Goal: Information Seeking & Learning: Learn about a topic

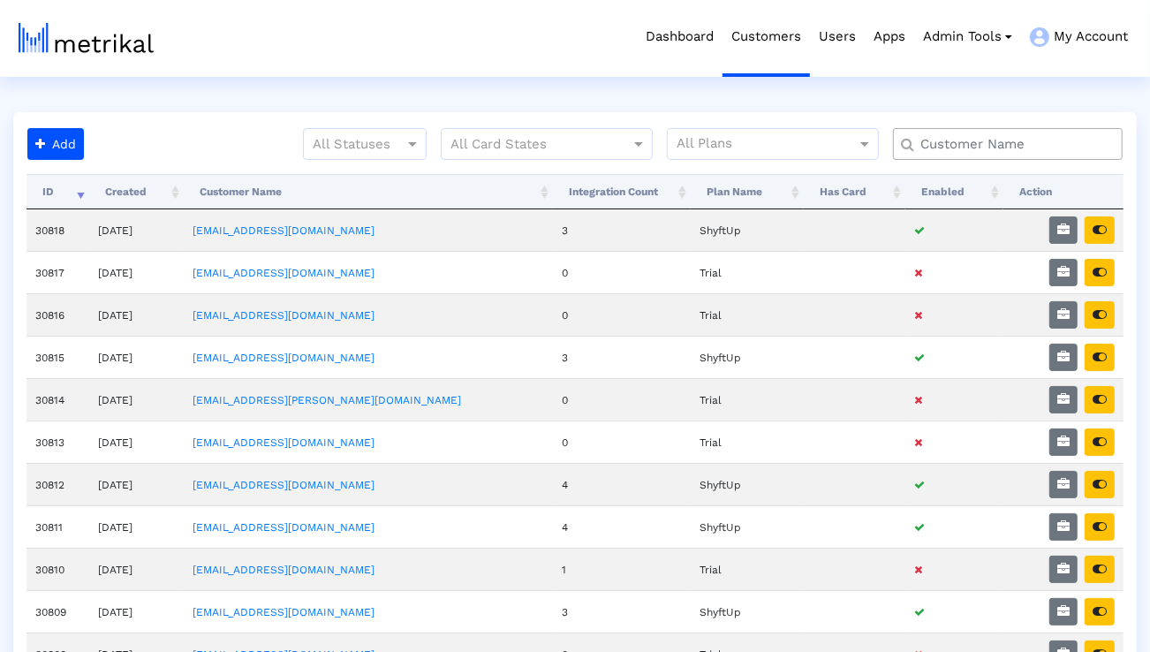
click at [929, 136] on input "text" at bounding box center [1012, 144] width 208 height 19
type input "smartsheet"
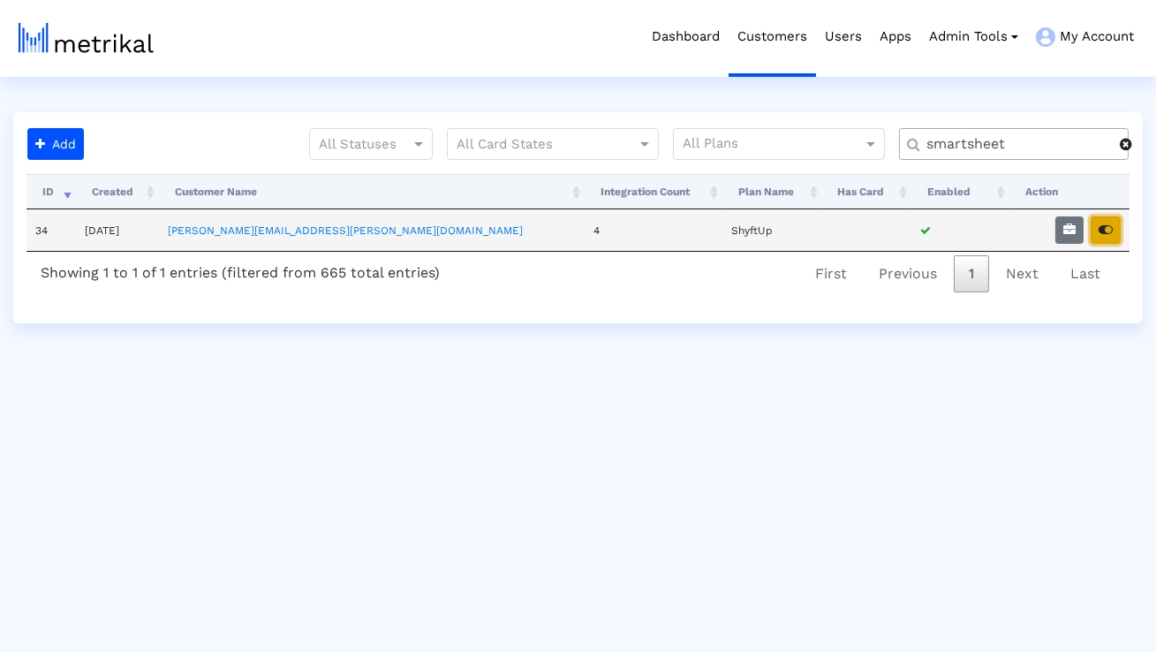
click at [1111, 220] on button "button" at bounding box center [1106, 229] width 30 height 27
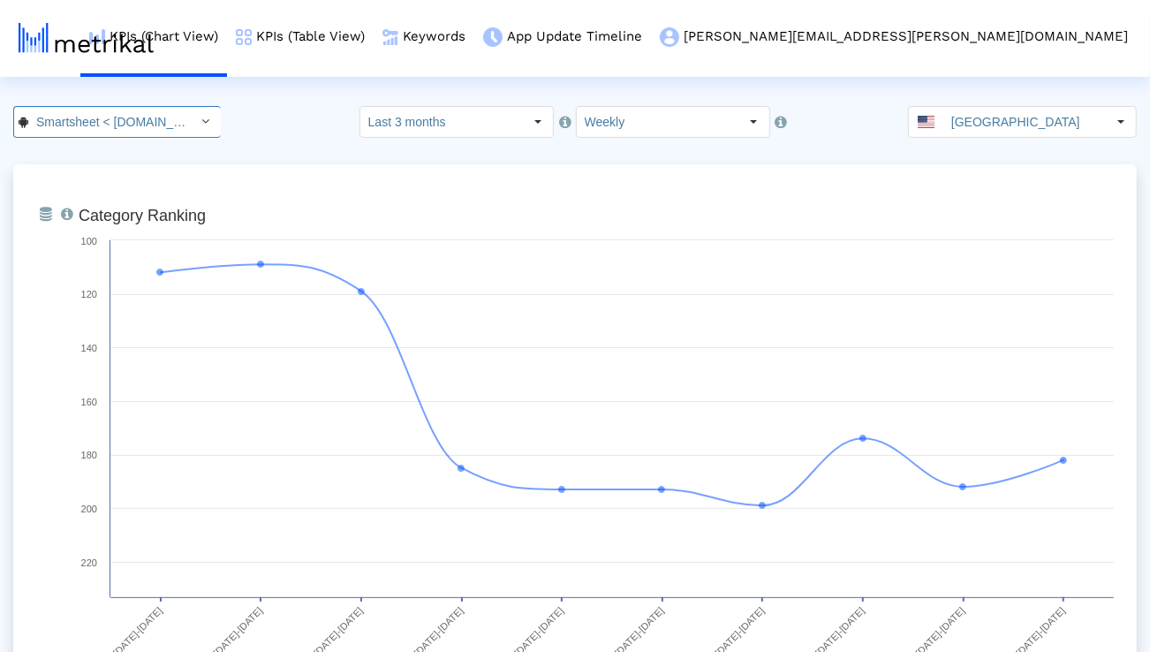
click at [192, 126] on div "Select" at bounding box center [206, 122] width 28 height 28
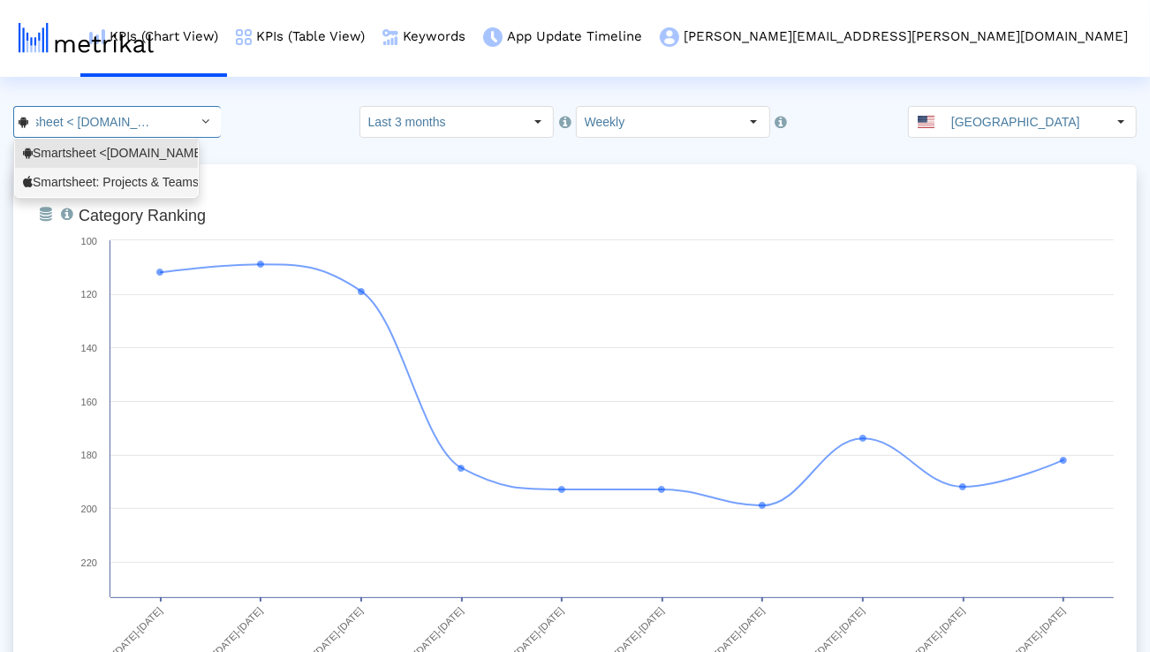
click at [147, 193] on div "Smartsheet: Projects & Teams <568421135>" at bounding box center [106, 182] width 183 height 29
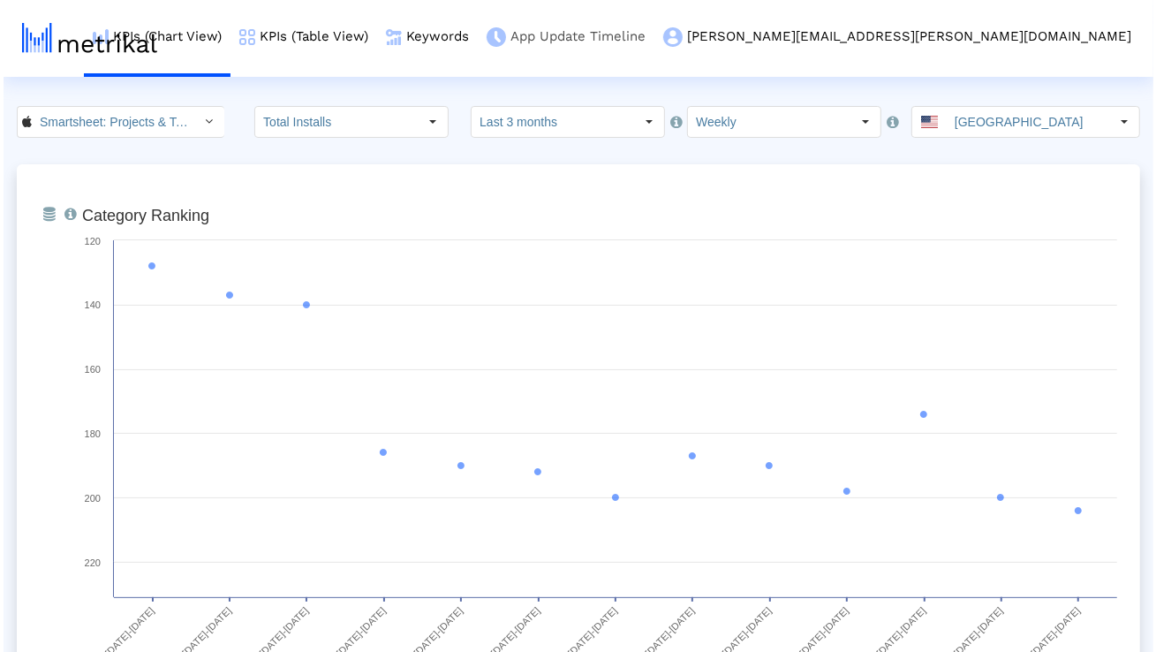
scroll to position [0, 124]
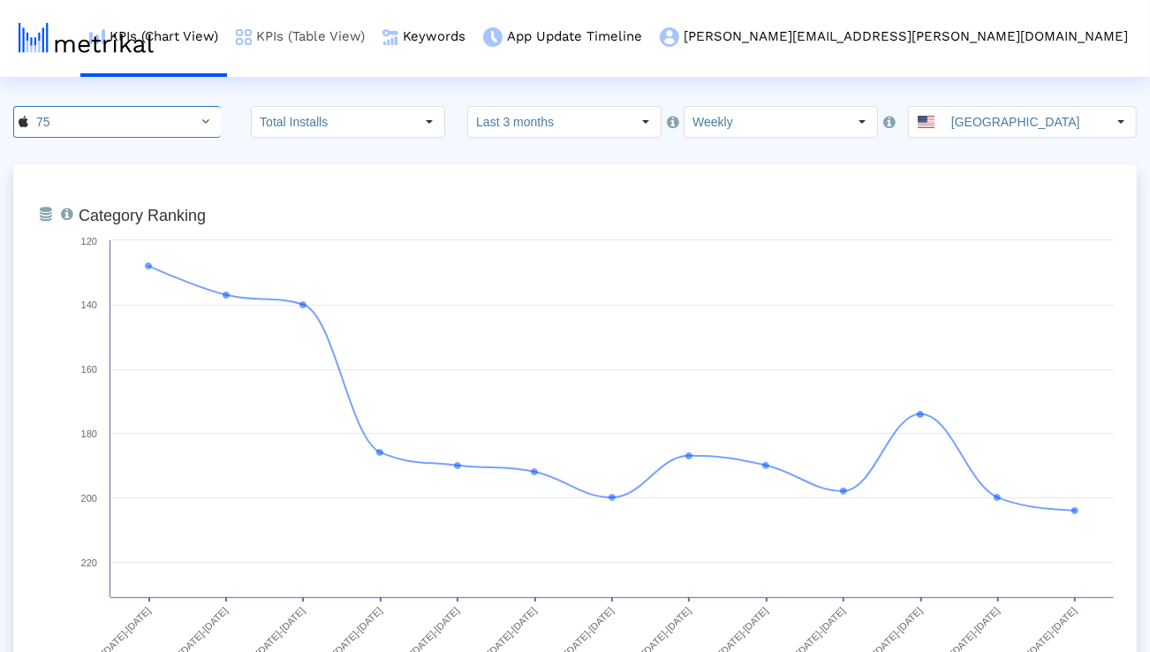
click at [374, 32] on link "KPIs (Table View)" at bounding box center [300, 36] width 147 height 73
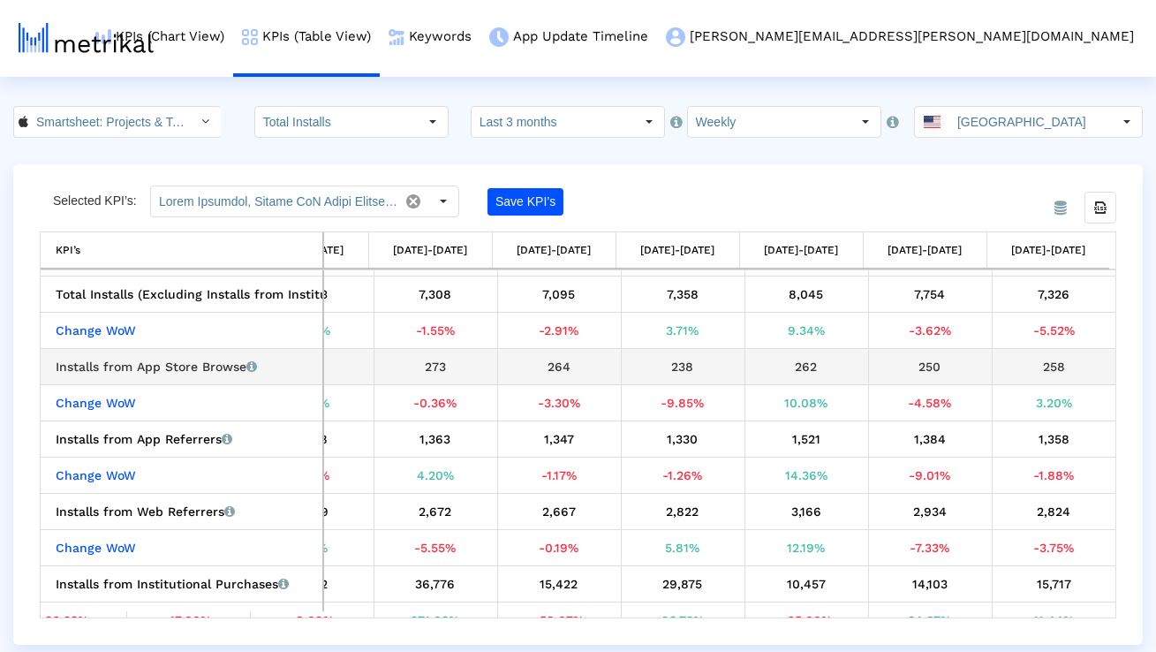
scroll to position [67, 0]
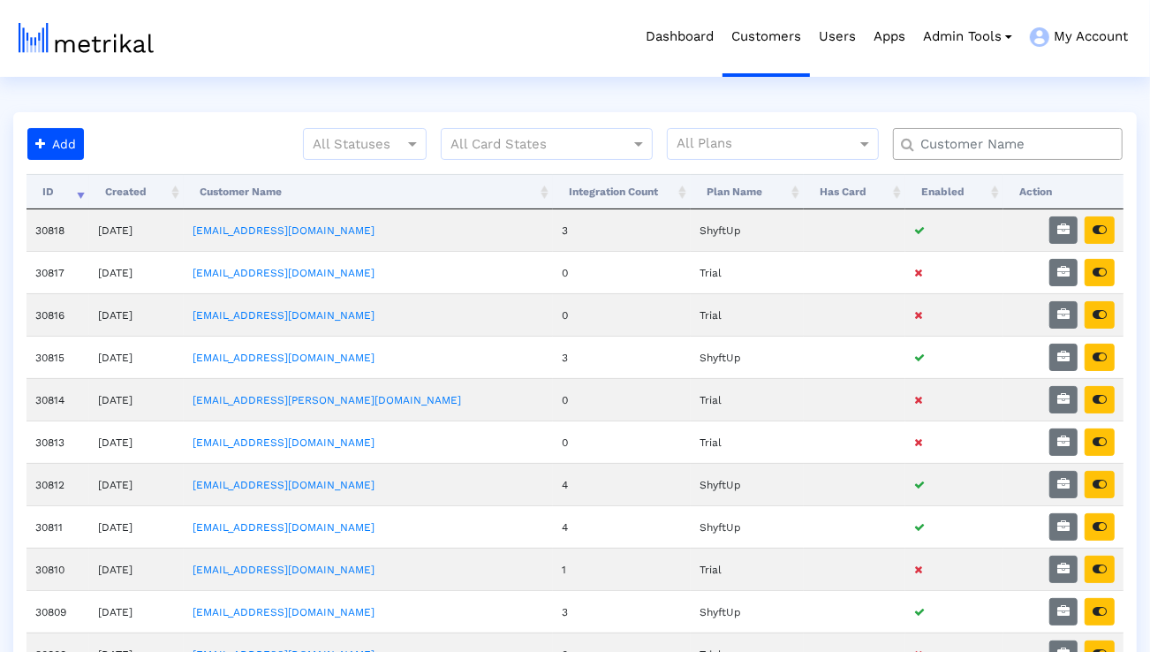
click at [938, 140] on input "text" at bounding box center [1012, 144] width 208 height 19
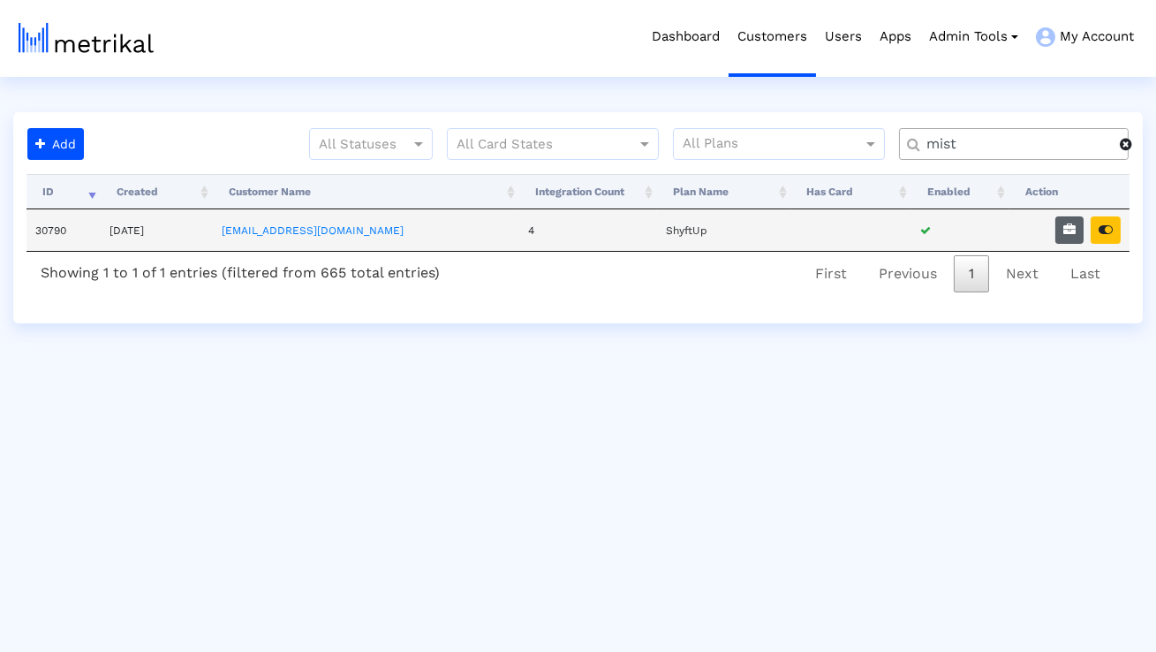
type input "mist"
click at [1074, 230] on icon "button" at bounding box center [1069, 229] width 12 height 12
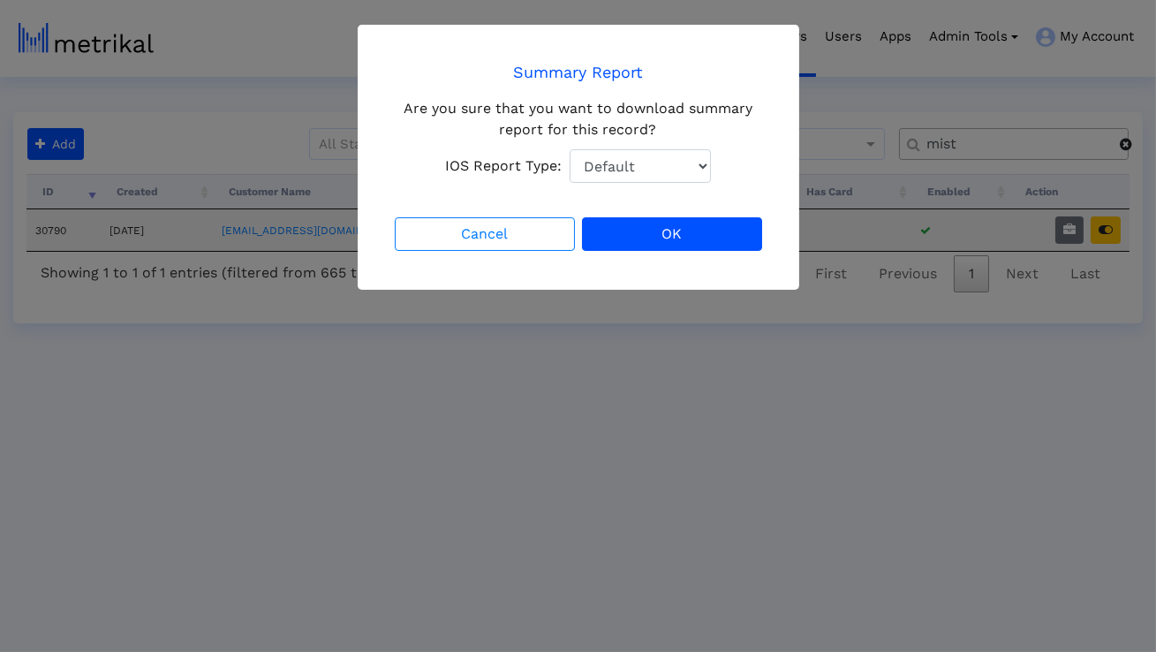
click at [680, 162] on select "Default Total Downloads New Downloads Redownloads" at bounding box center [640, 166] width 141 height 34
select select "1: 1"
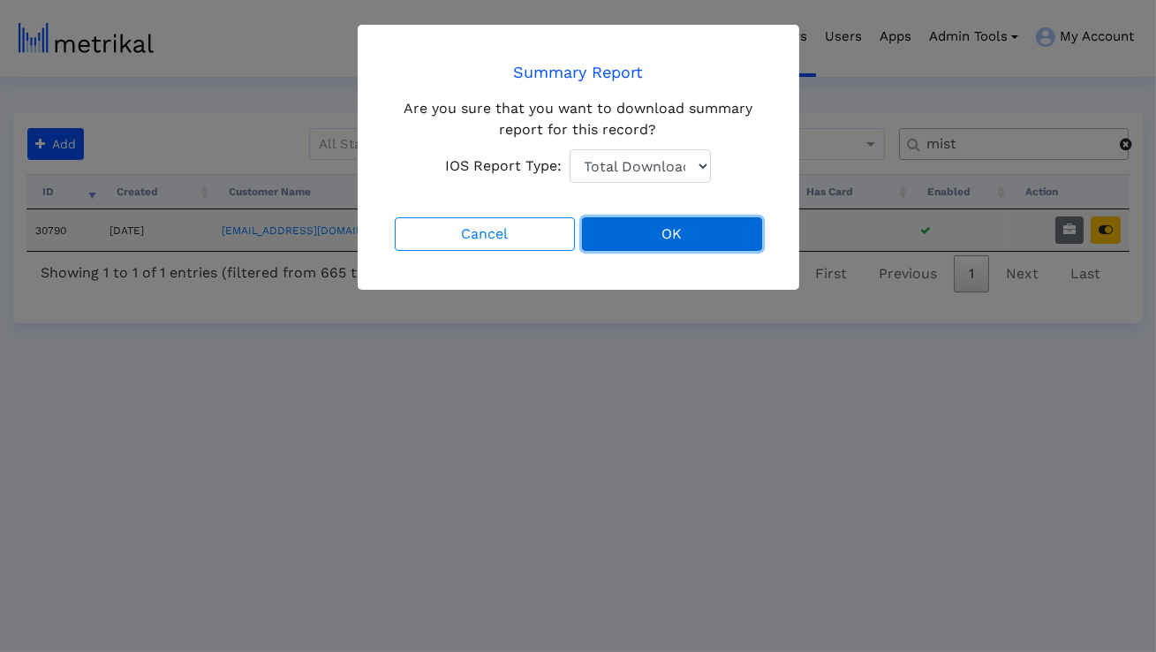
click at [643, 233] on button "OK" at bounding box center [672, 234] width 180 height 34
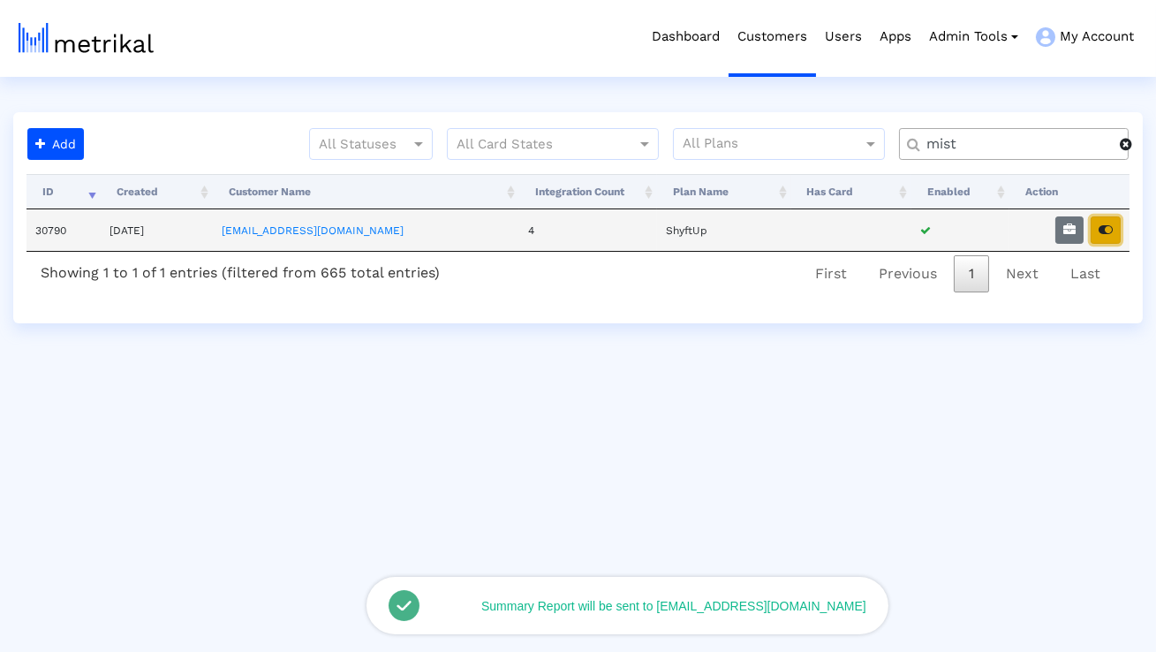
click at [1105, 227] on icon "button" at bounding box center [1106, 229] width 14 height 12
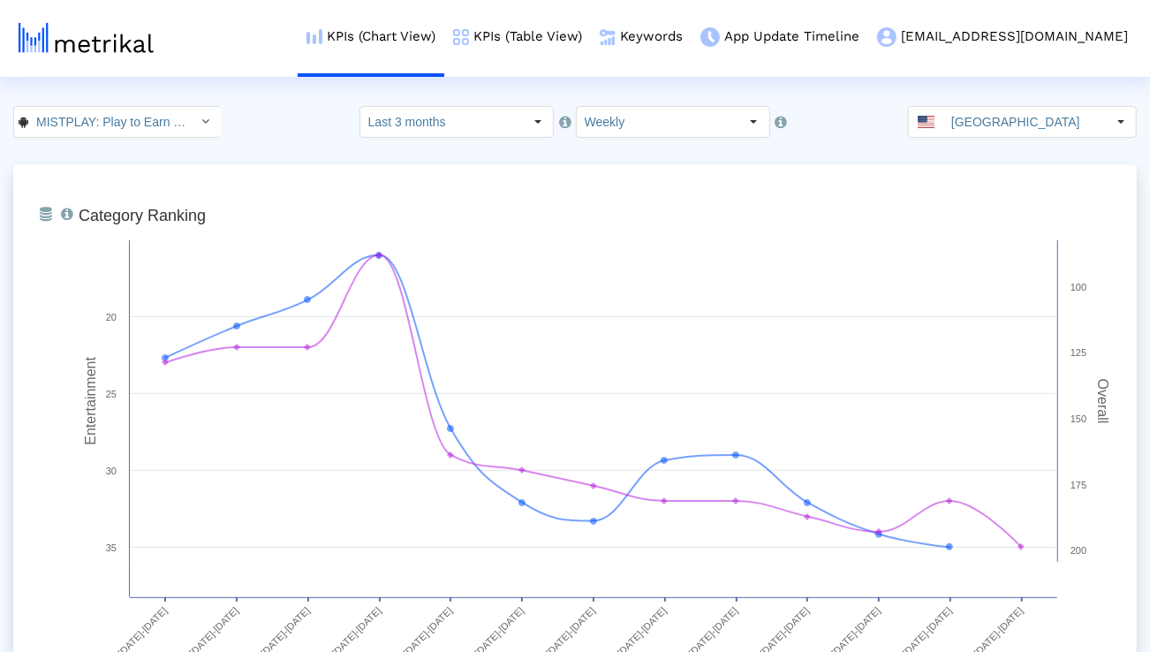
click at [166, 126] on input "MISTPLAY: Play to Earn Money < com.mistplay.mistplay >" at bounding box center [107, 122] width 159 height 30
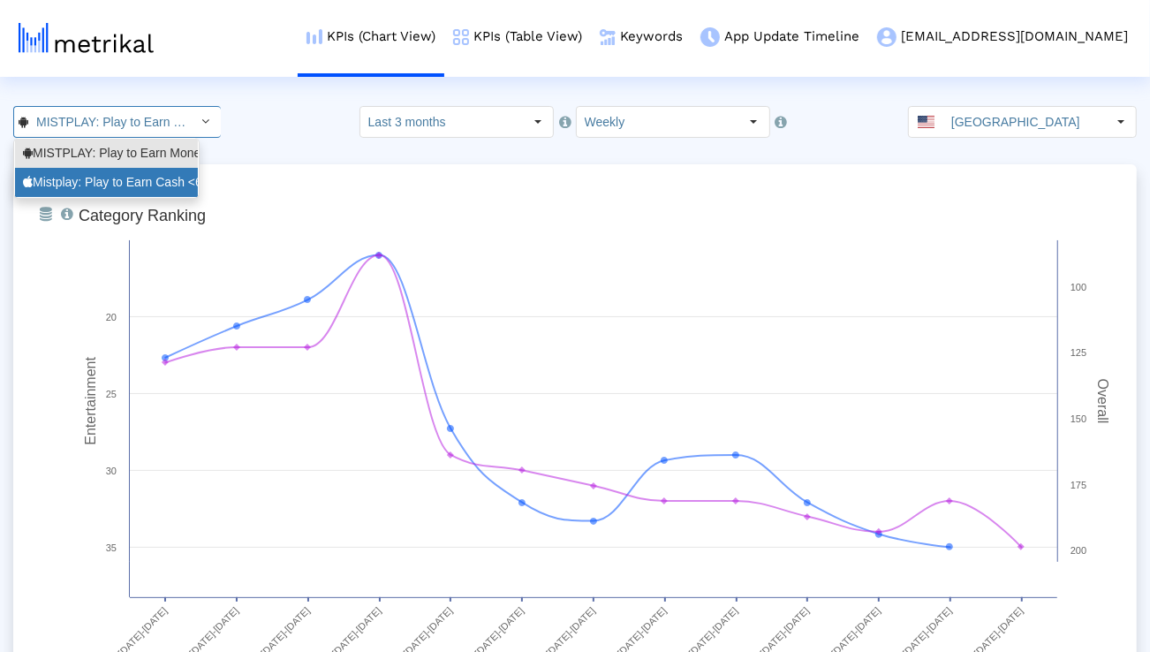
click at [145, 178] on div "Mistplay: Play to Earn Cash <6739352969>" at bounding box center [106, 182] width 167 height 17
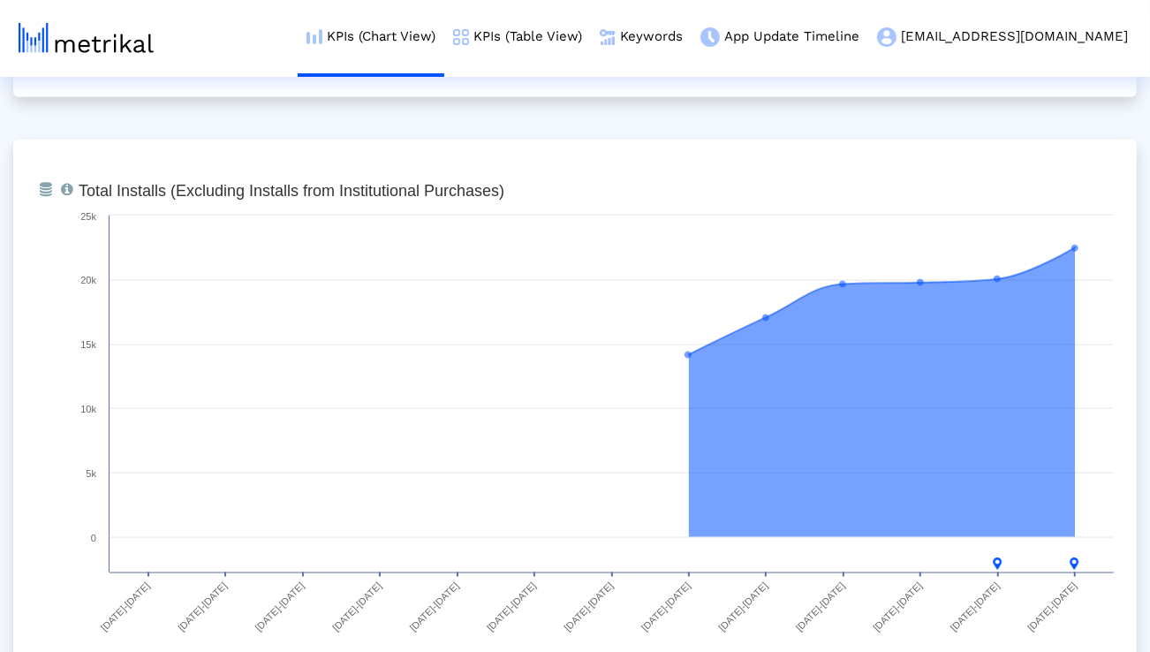
scroll to position [1336, 0]
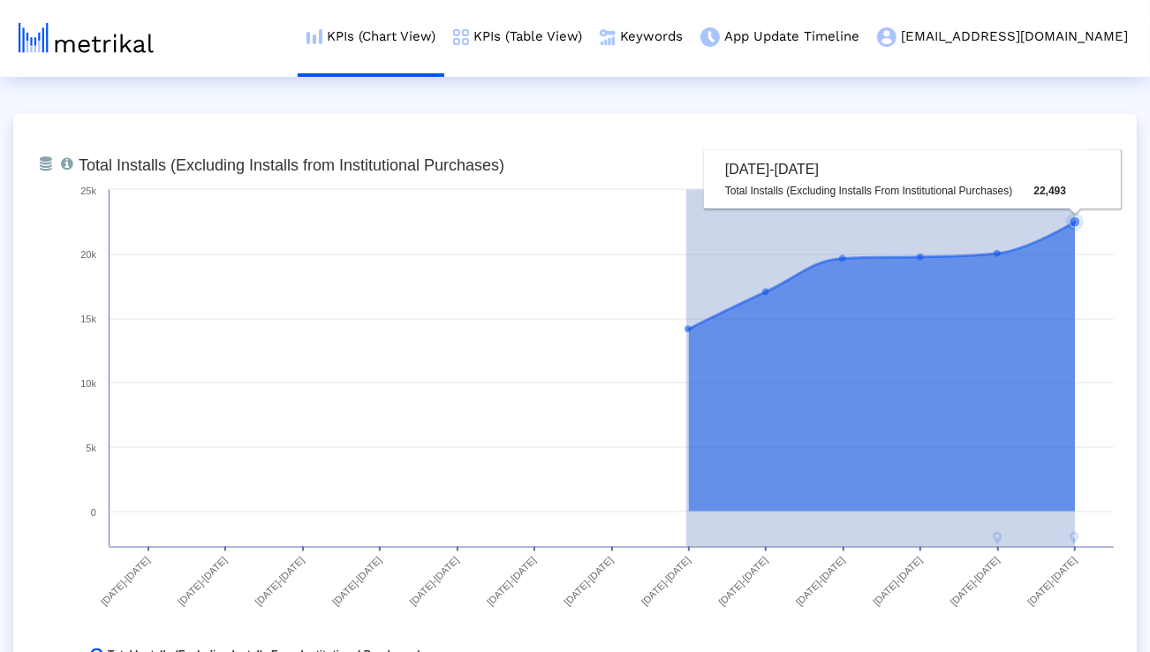
drag, startPoint x: 686, startPoint y: 324, endPoint x: 1075, endPoint y: 332, distance: 388.7
click at [1075, 332] on icon "Created with Highcharts 8.1.2 Total Installs (Excluding Installs from Instituti…" at bounding box center [596, 414] width 1053 height 530
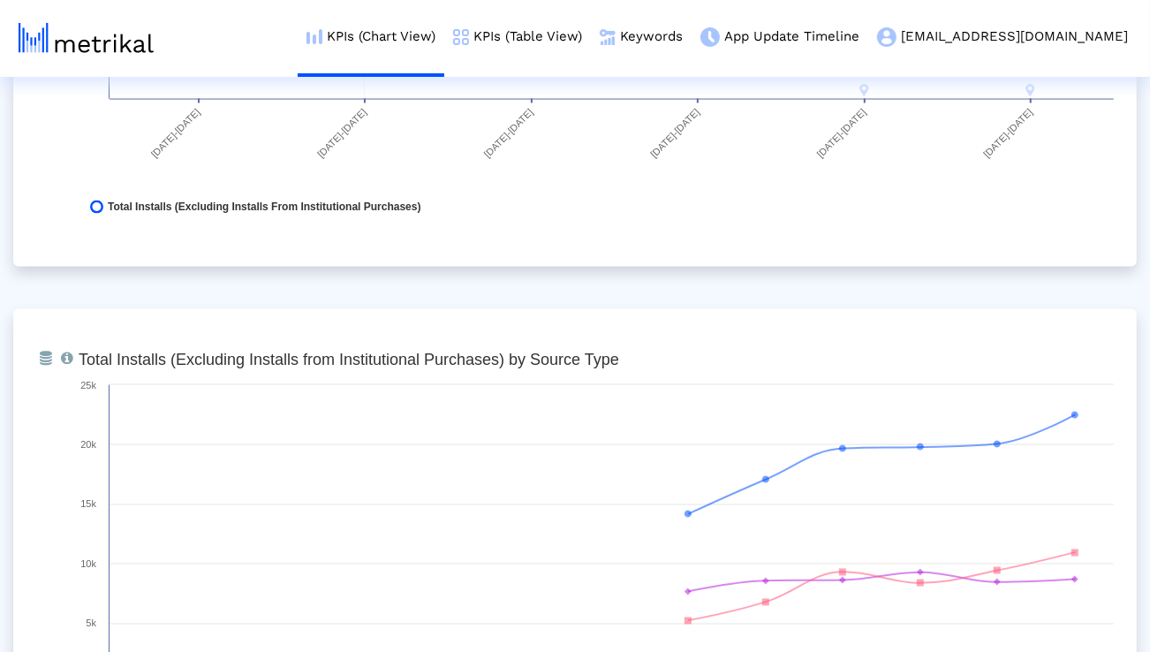
scroll to position [1996, 0]
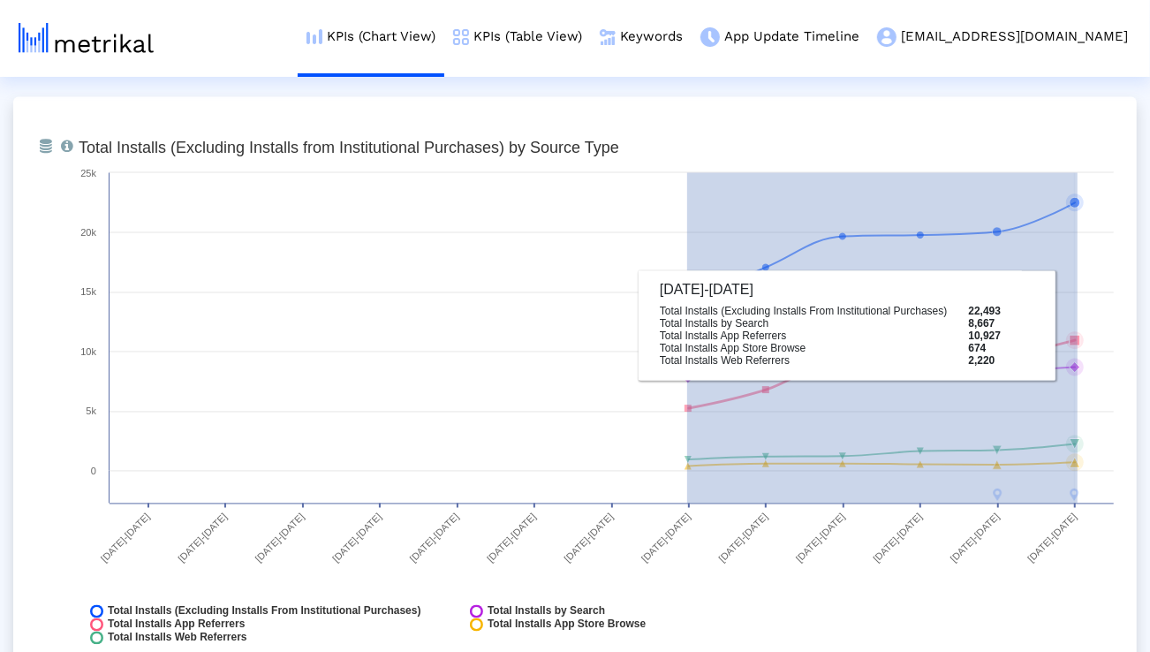
drag, startPoint x: 687, startPoint y: 299, endPoint x: 1078, endPoint y: 335, distance: 392.8
click at [1078, 335] on g at bounding box center [883, 347] width 399 height 307
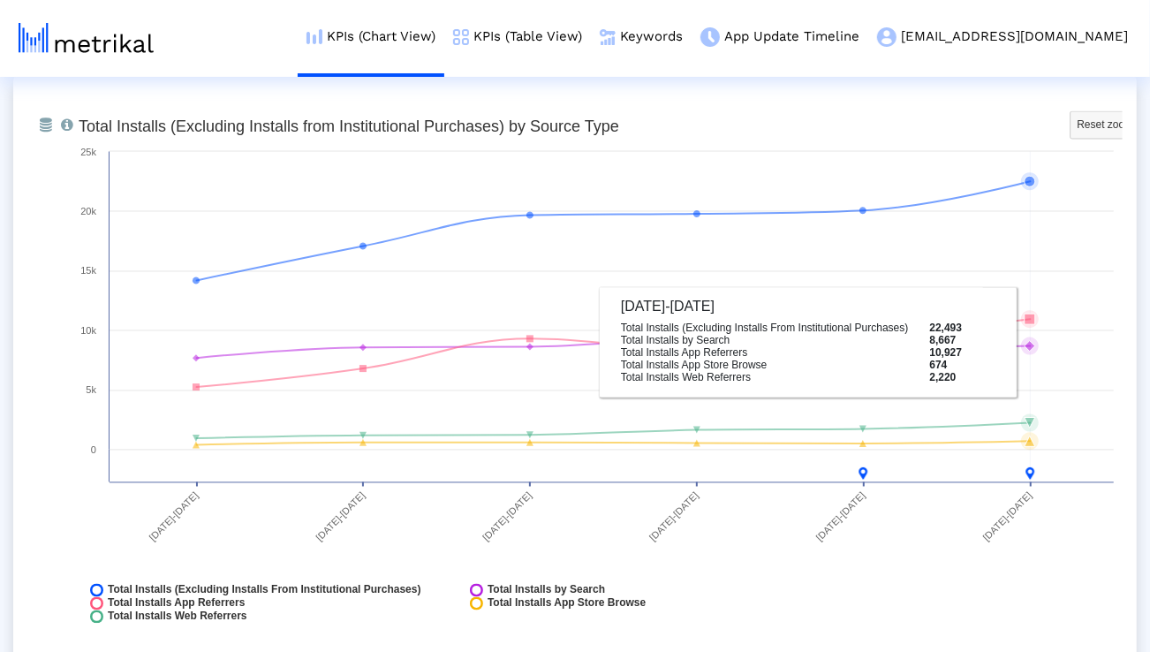
scroll to position [2029, 0]
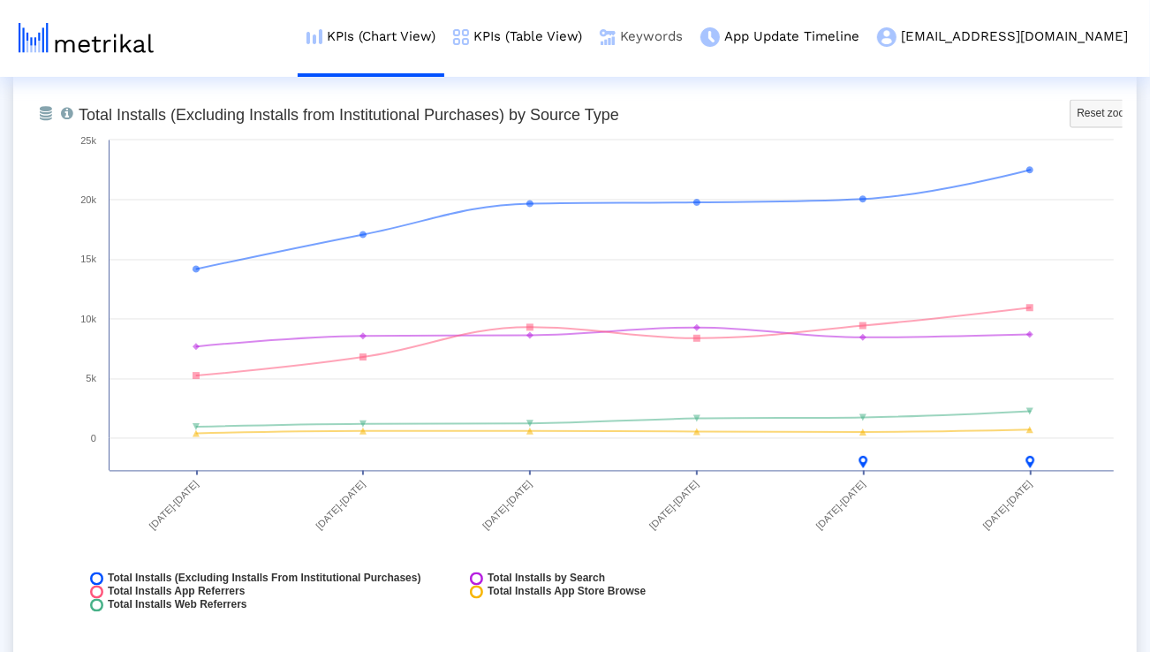
click at [691, 35] on link "Keywords" at bounding box center [641, 36] width 101 height 73
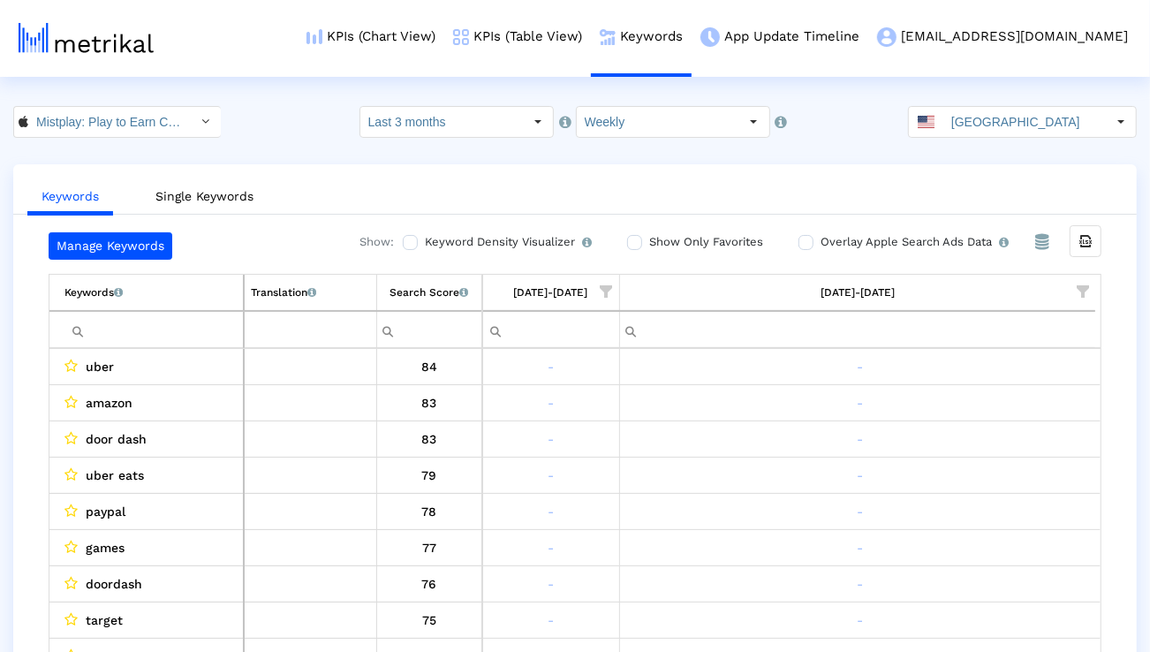
click at [192, 124] on div "Select" at bounding box center [206, 122] width 28 height 28
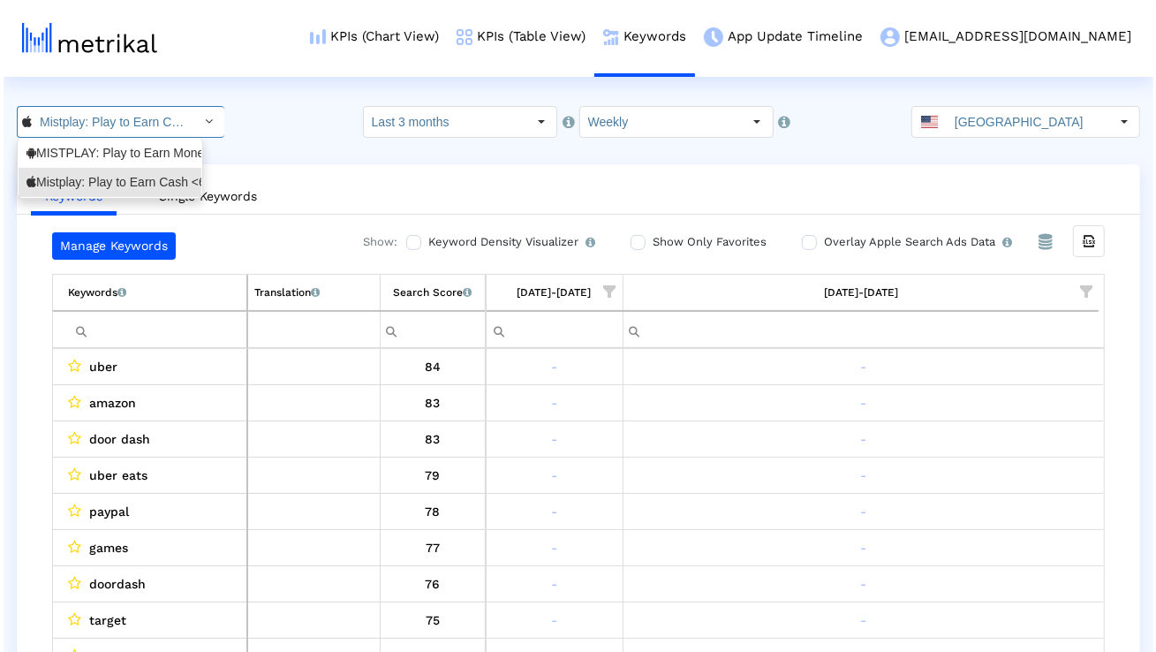
scroll to position [0, 117]
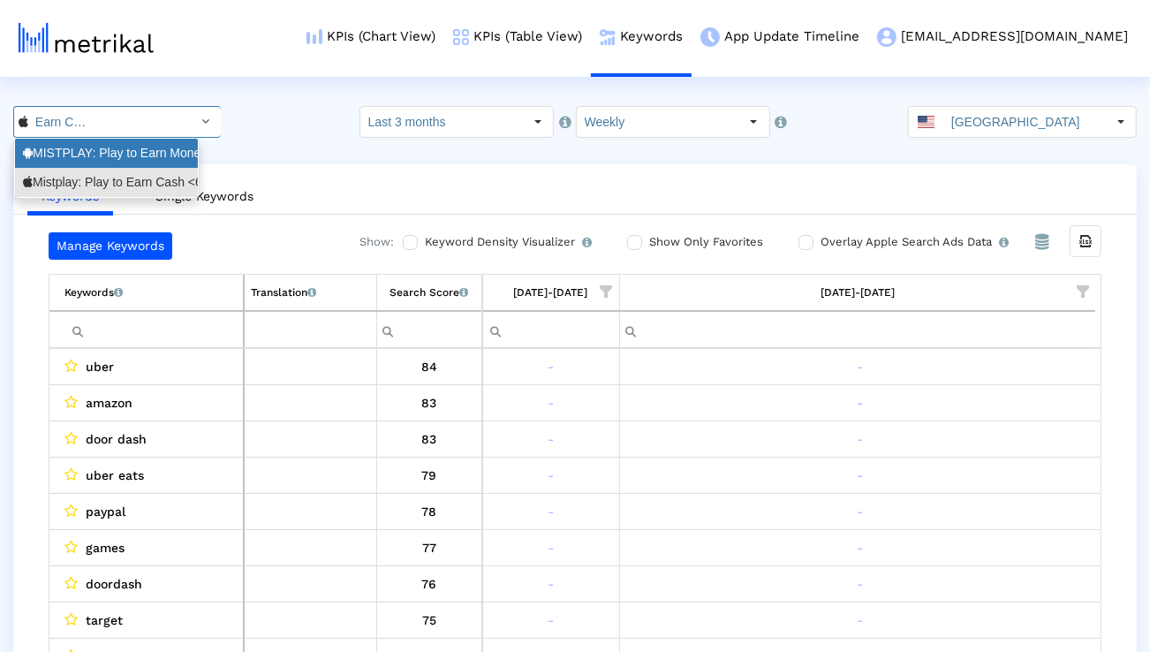
click at [174, 155] on div "MISTPLAY: Play to Earn Money <com.mistplay.mistplay>" at bounding box center [106, 153] width 167 height 17
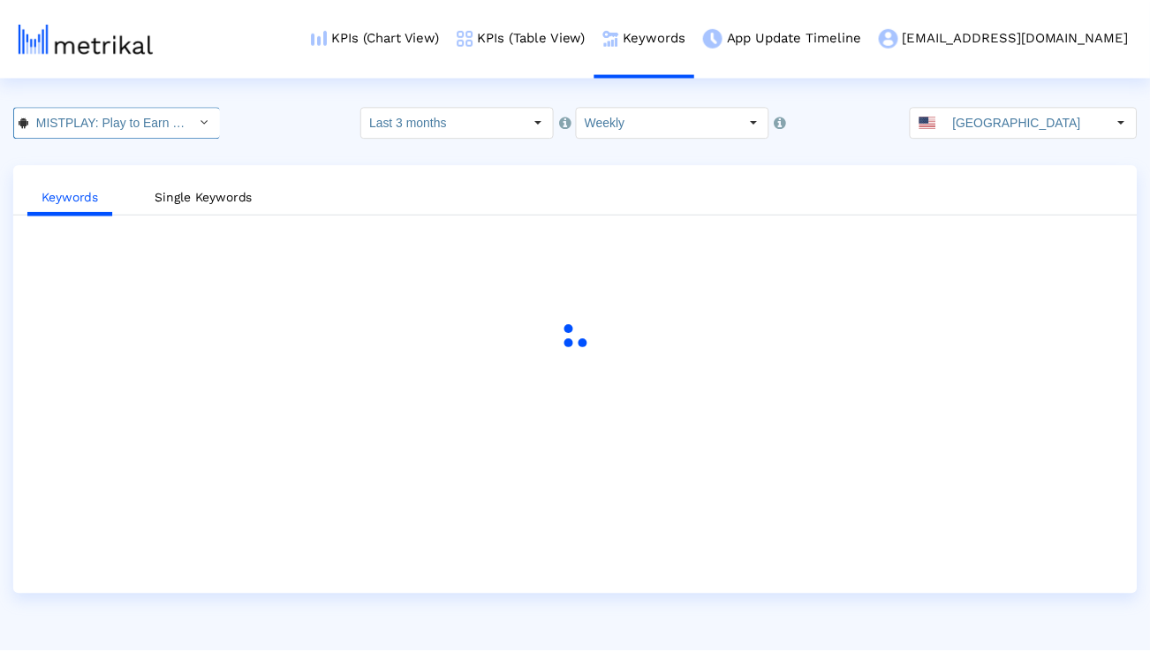
scroll to position [0, 192]
click at [1018, 125] on input "United States" at bounding box center [1030, 122] width 162 height 30
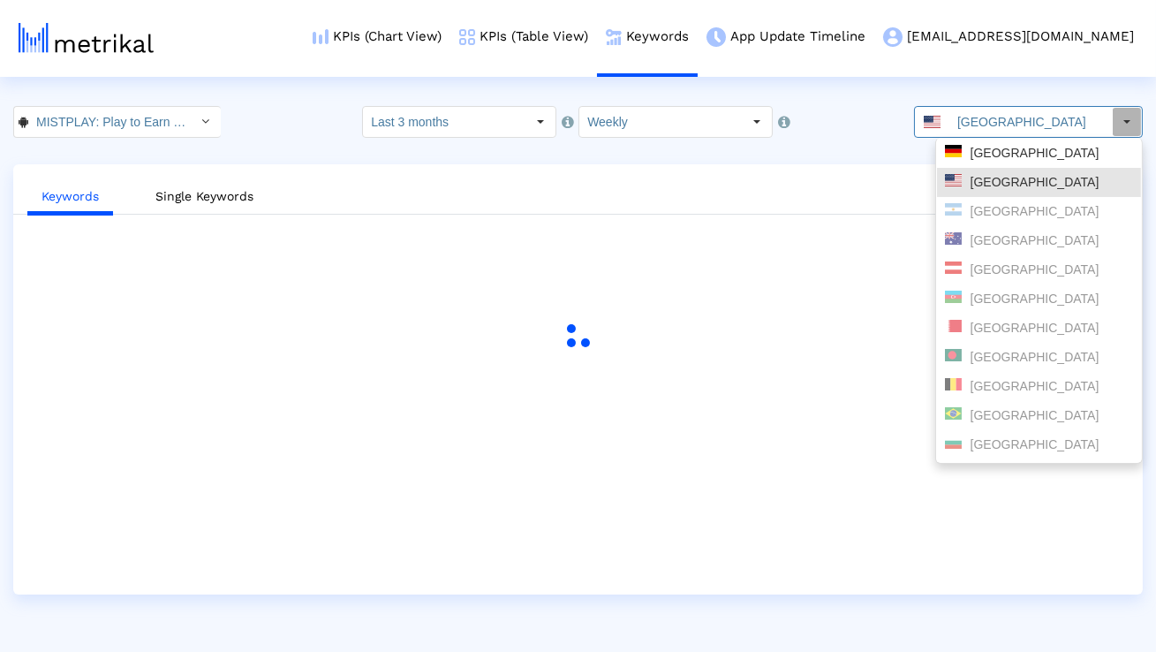
click at [1015, 139] on div "Germany" at bounding box center [1039, 153] width 204 height 29
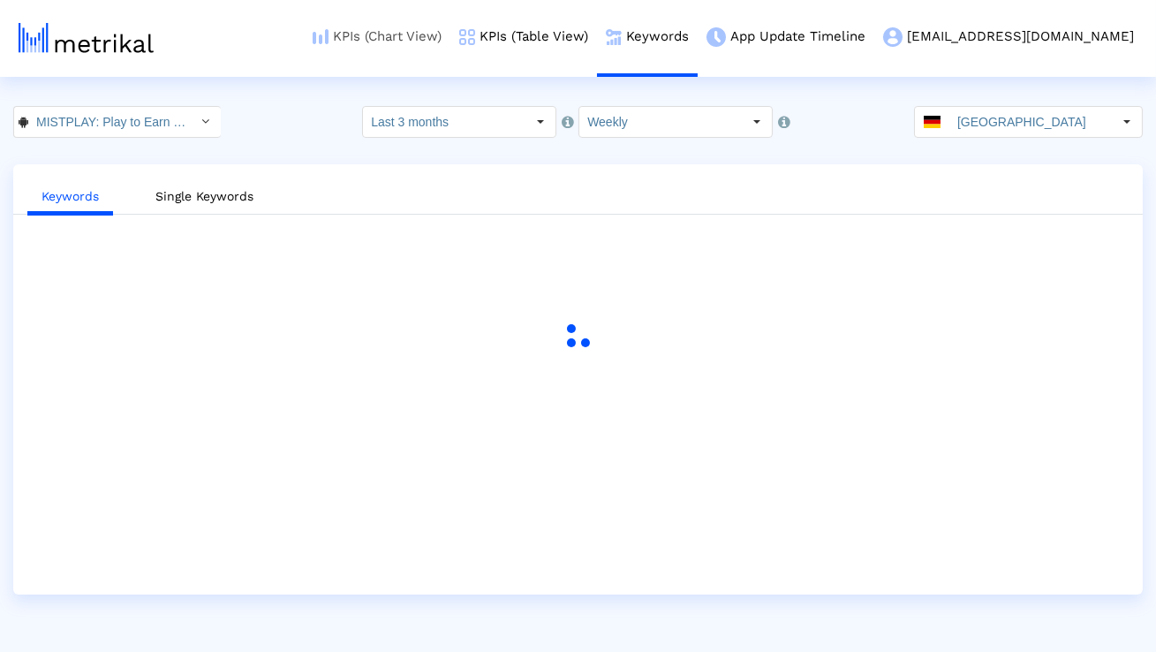
click at [450, 40] on link "KPIs (Chart View)" at bounding box center [377, 36] width 147 height 73
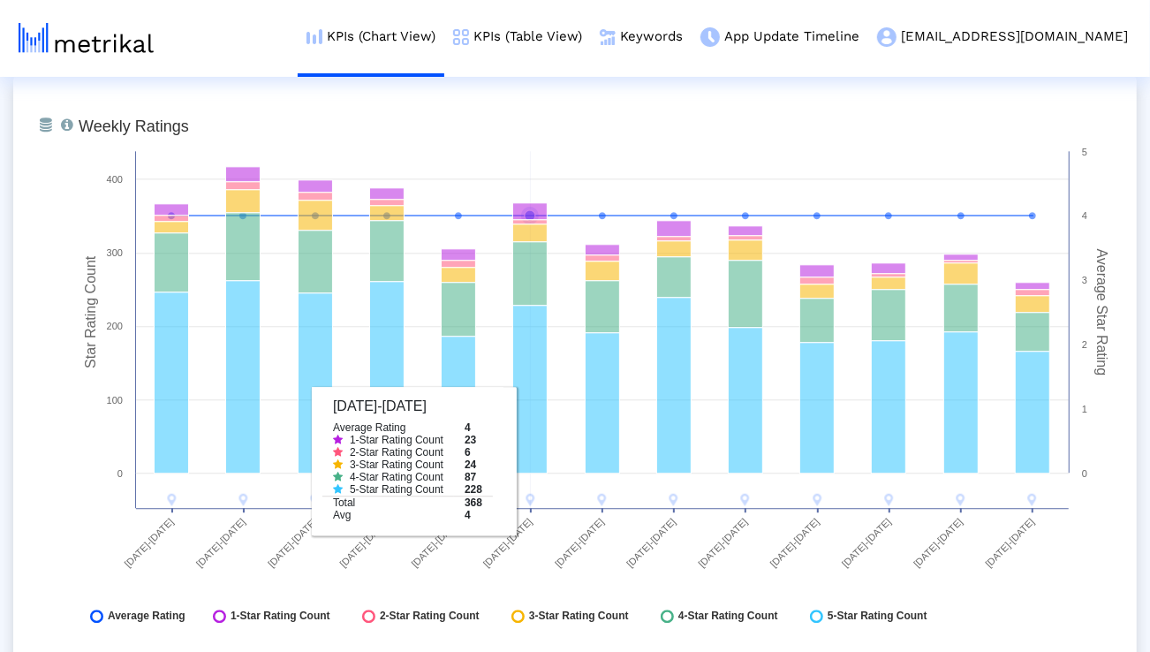
scroll to position [2662, 0]
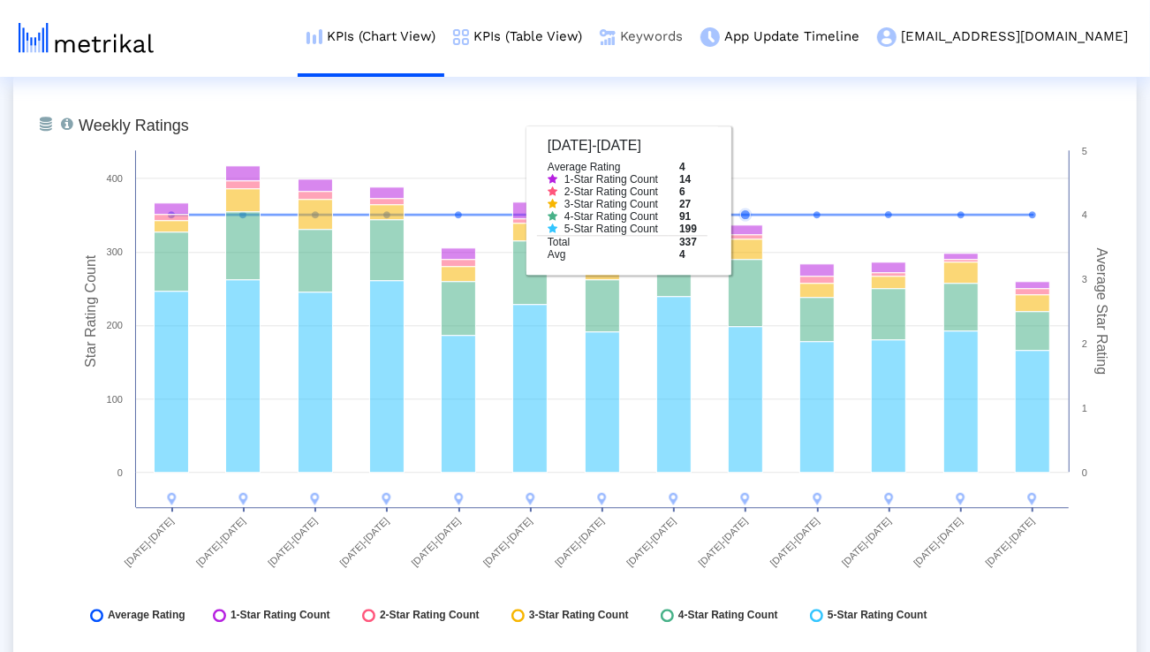
click at [691, 39] on link "Keywords" at bounding box center [641, 36] width 101 height 73
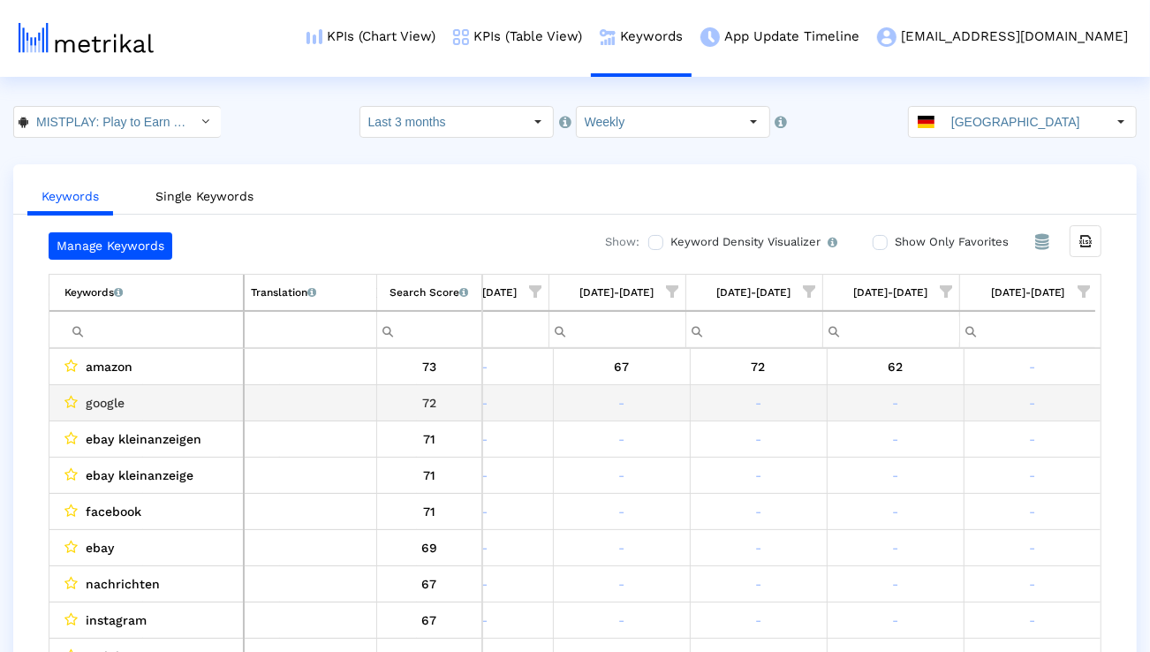
scroll to position [0, 1166]
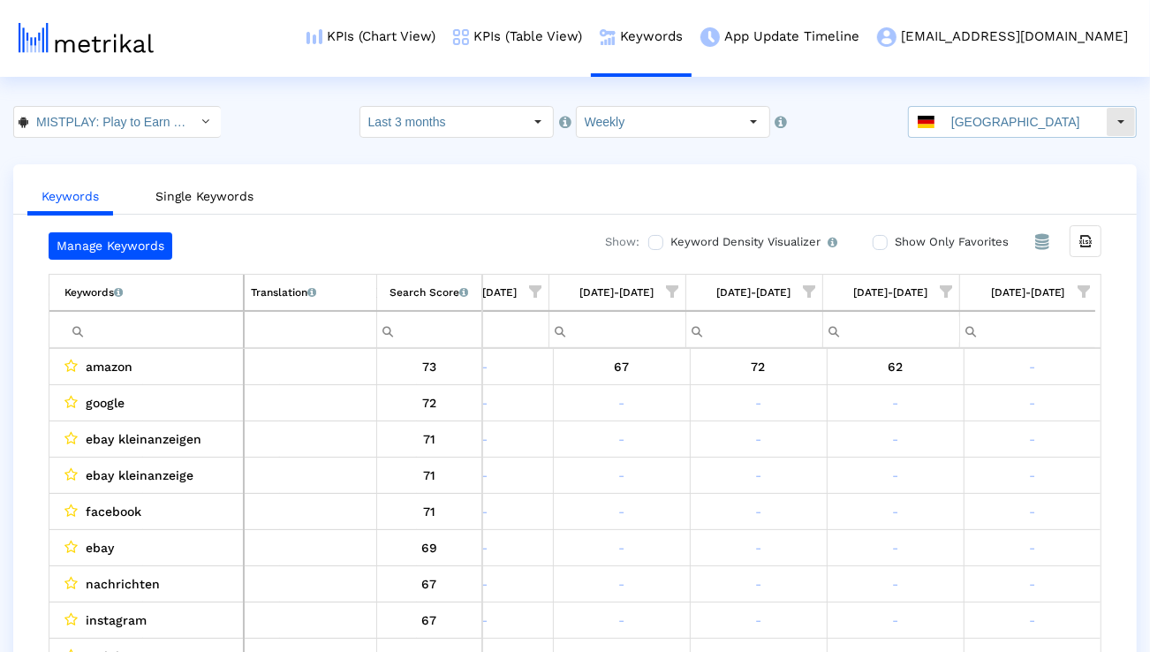
click at [969, 126] on input "Germany" at bounding box center [1024, 122] width 162 height 30
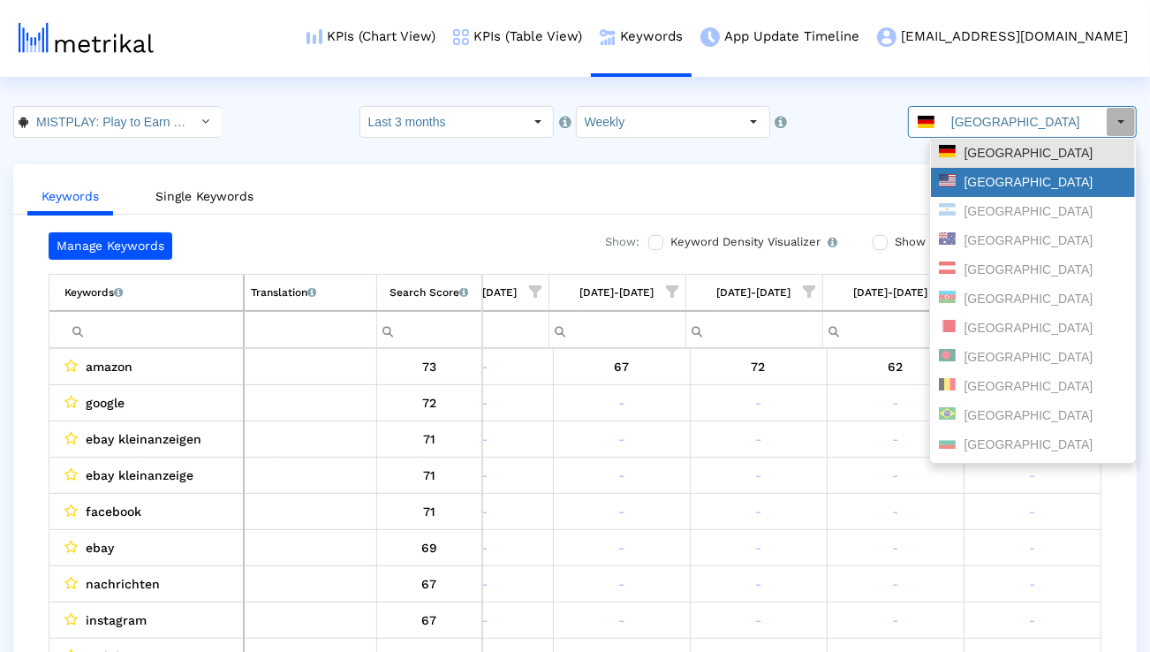
click at [966, 180] on div "United States" at bounding box center [1033, 182] width 188 height 17
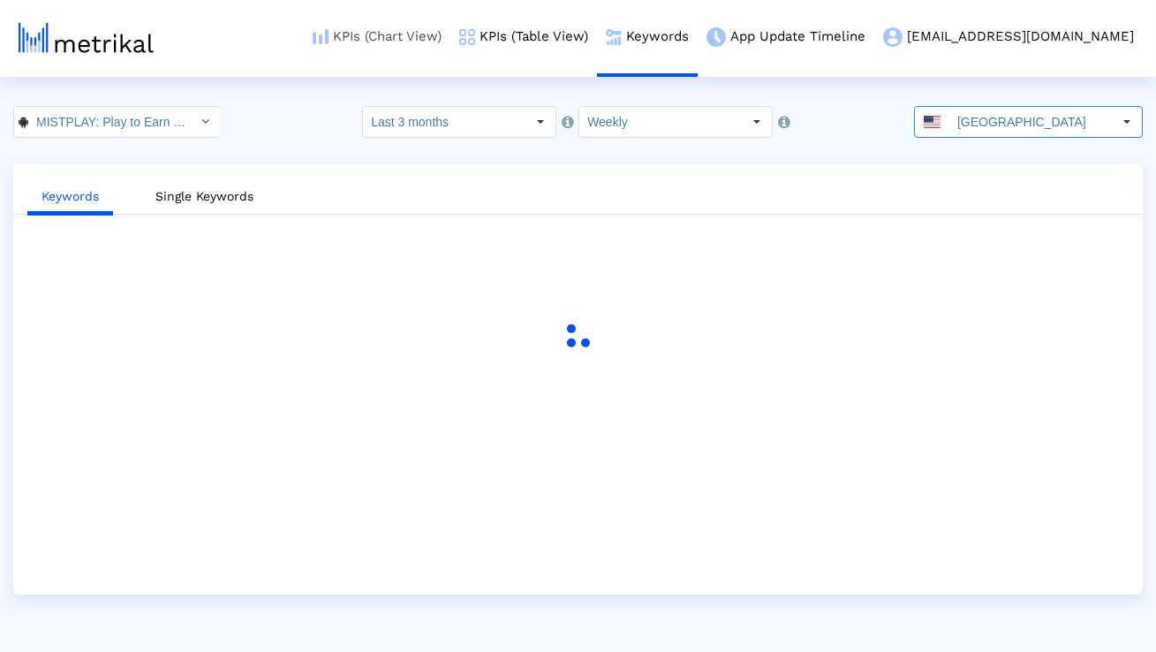
click at [450, 39] on link "KPIs (Chart View)" at bounding box center [377, 36] width 147 height 73
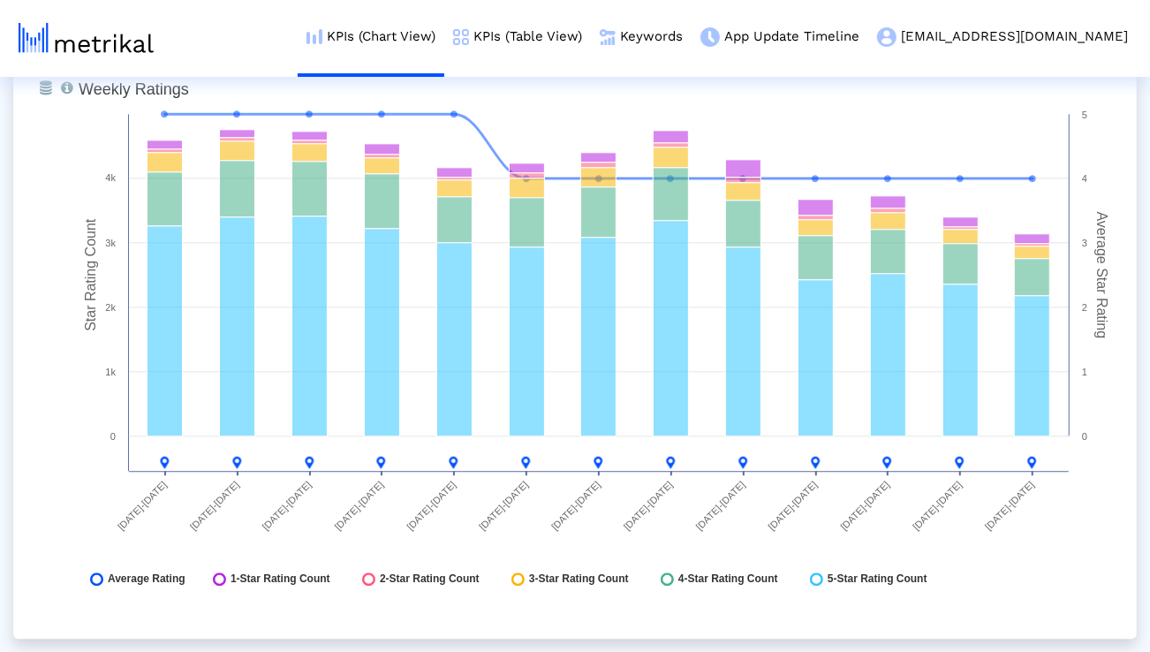
scroll to position [2678, 0]
